Goal: Task Accomplishment & Management: Use online tool/utility

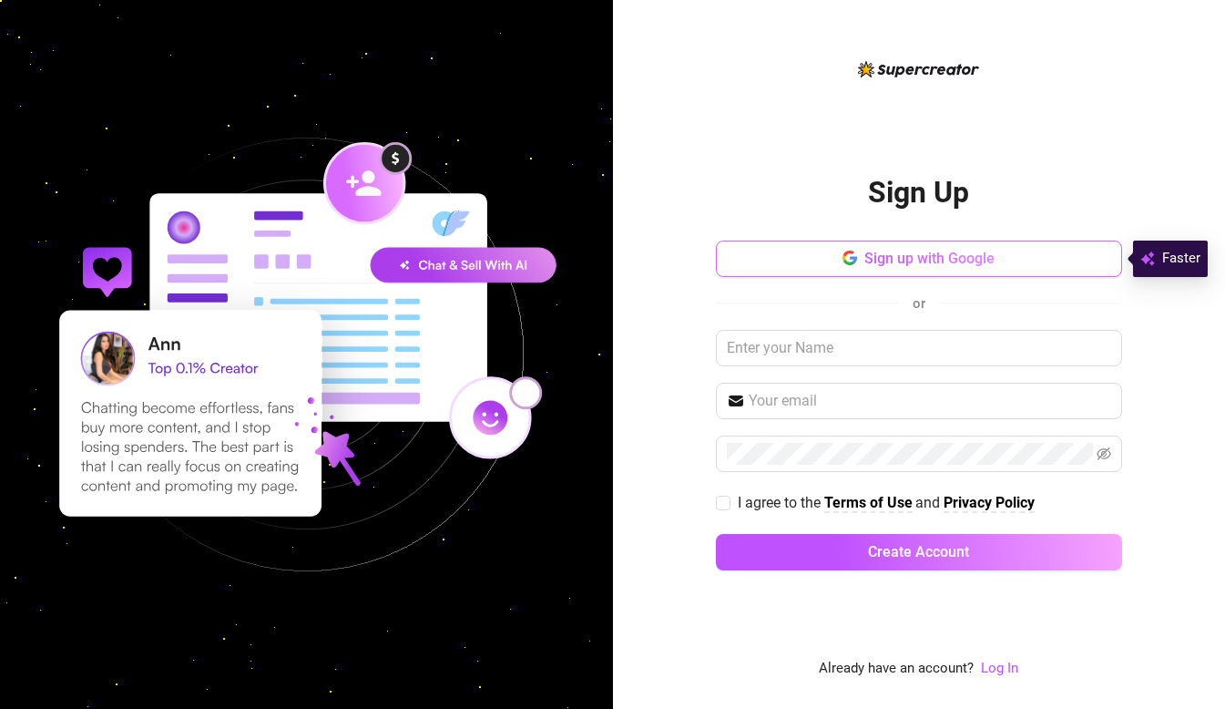
click at [803, 271] on button "Sign up with Google" at bounding box center [919, 258] width 406 height 36
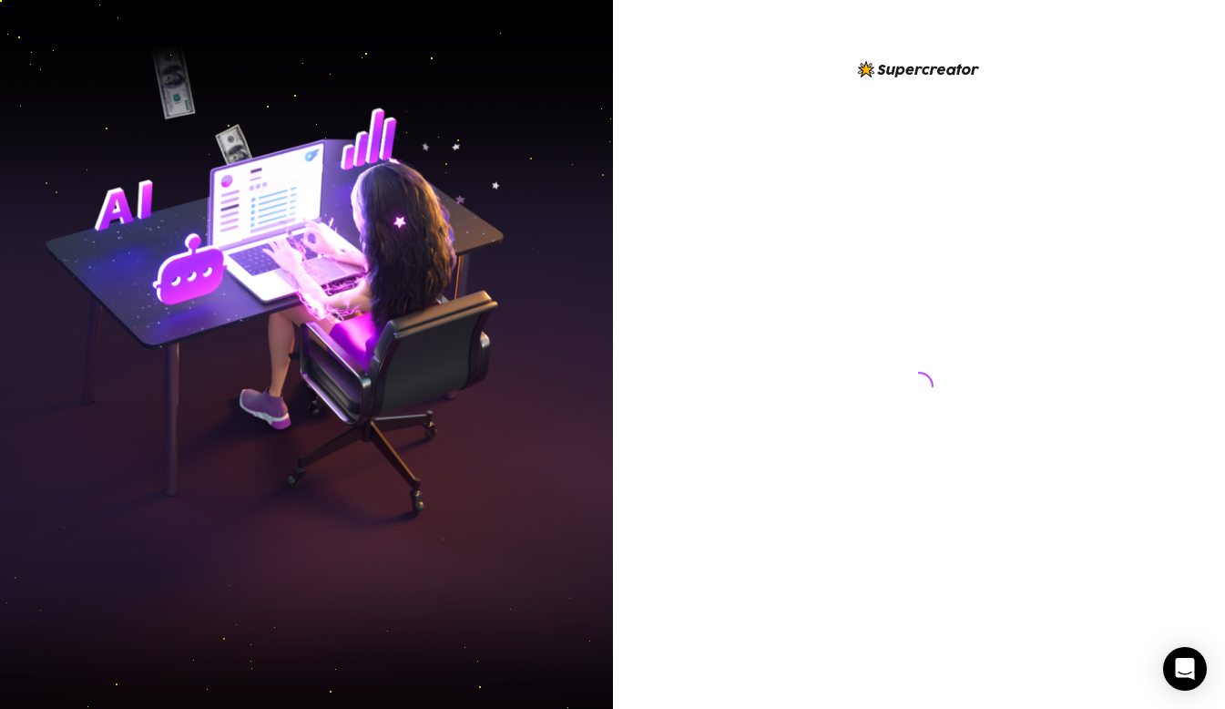
click at [1195, 347] on div at bounding box center [919, 354] width 613 height 709
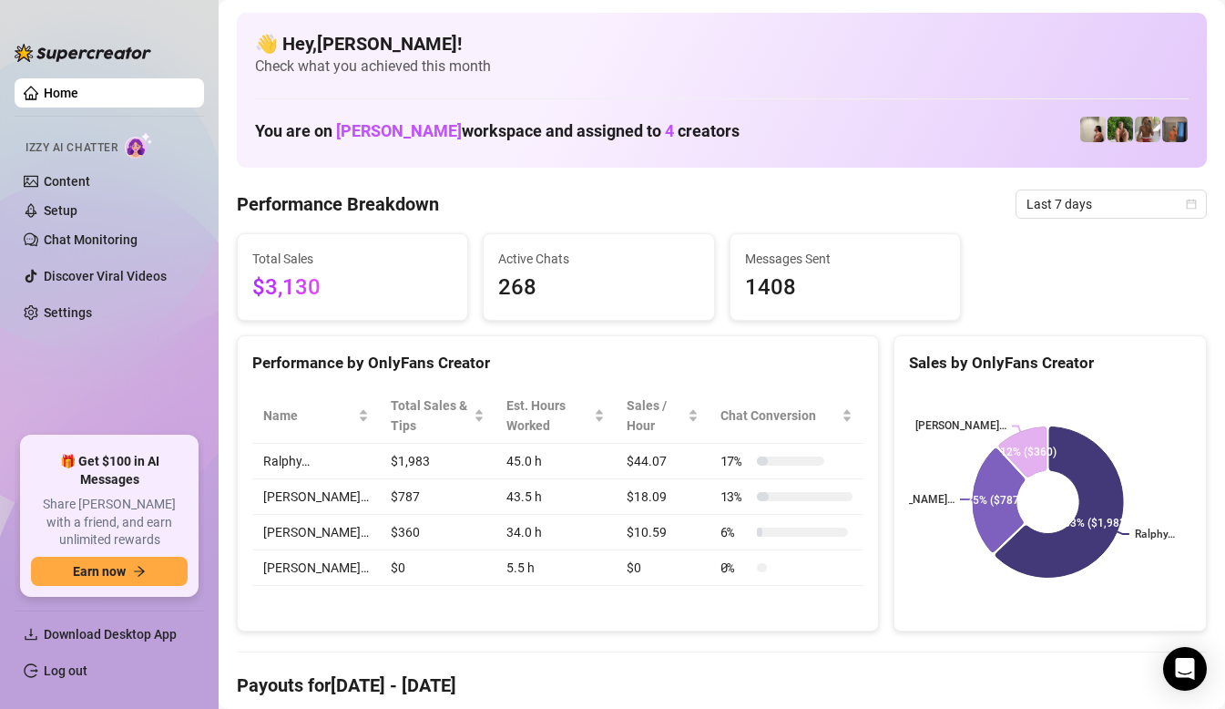
click at [1133, 430] on rect at bounding box center [1048, 502] width 278 height 228
click at [993, 509] on icon at bounding box center [999, 500] width 52 height 103
click at [148, 640] on span "Download Desktop App" at bounding box center [110, 634] width 133 height 15
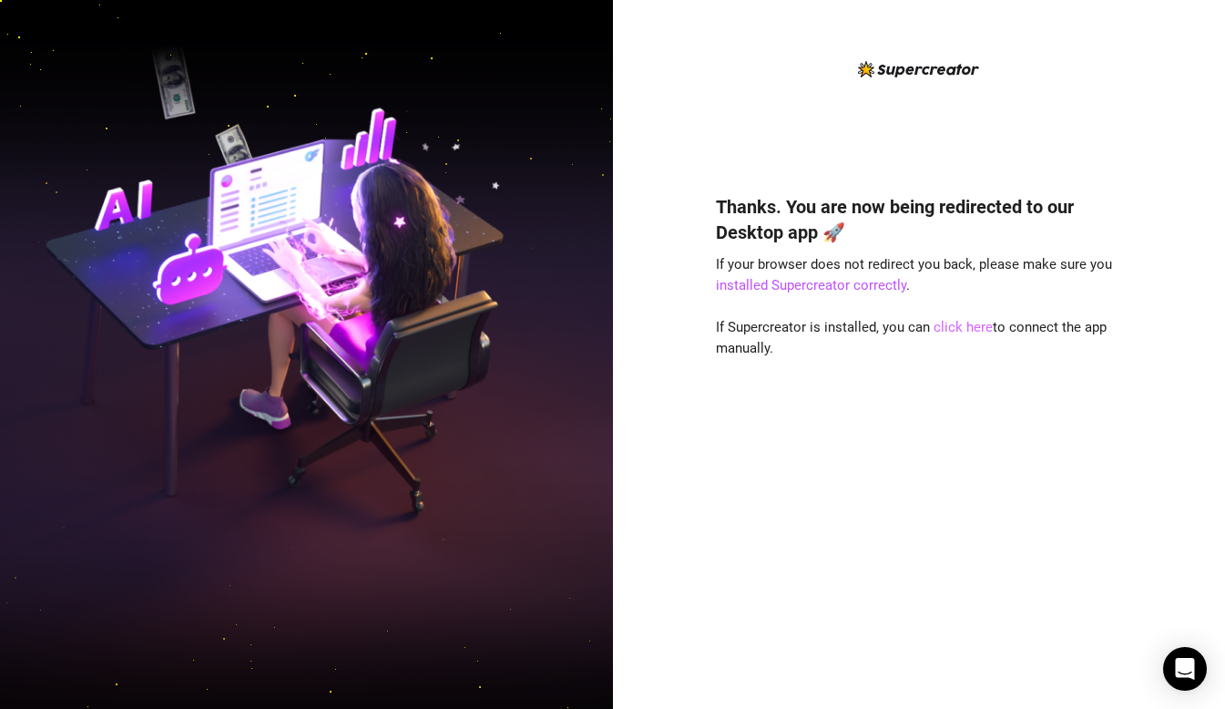
click at [939, 328] on link "click here" at bounding box center [963, 327] width 59 height 16
click at [800, 119] on div "Thanks. You are now being redirected to our Desktop app 🚀 If your browser does …" at bounding box center [919, 368] width 406 height 621
click at [944, 328] on link "click here" at bounding box center [963, 327] width 59 height 16
